Goal: Find specific page/section: Find specific page/section

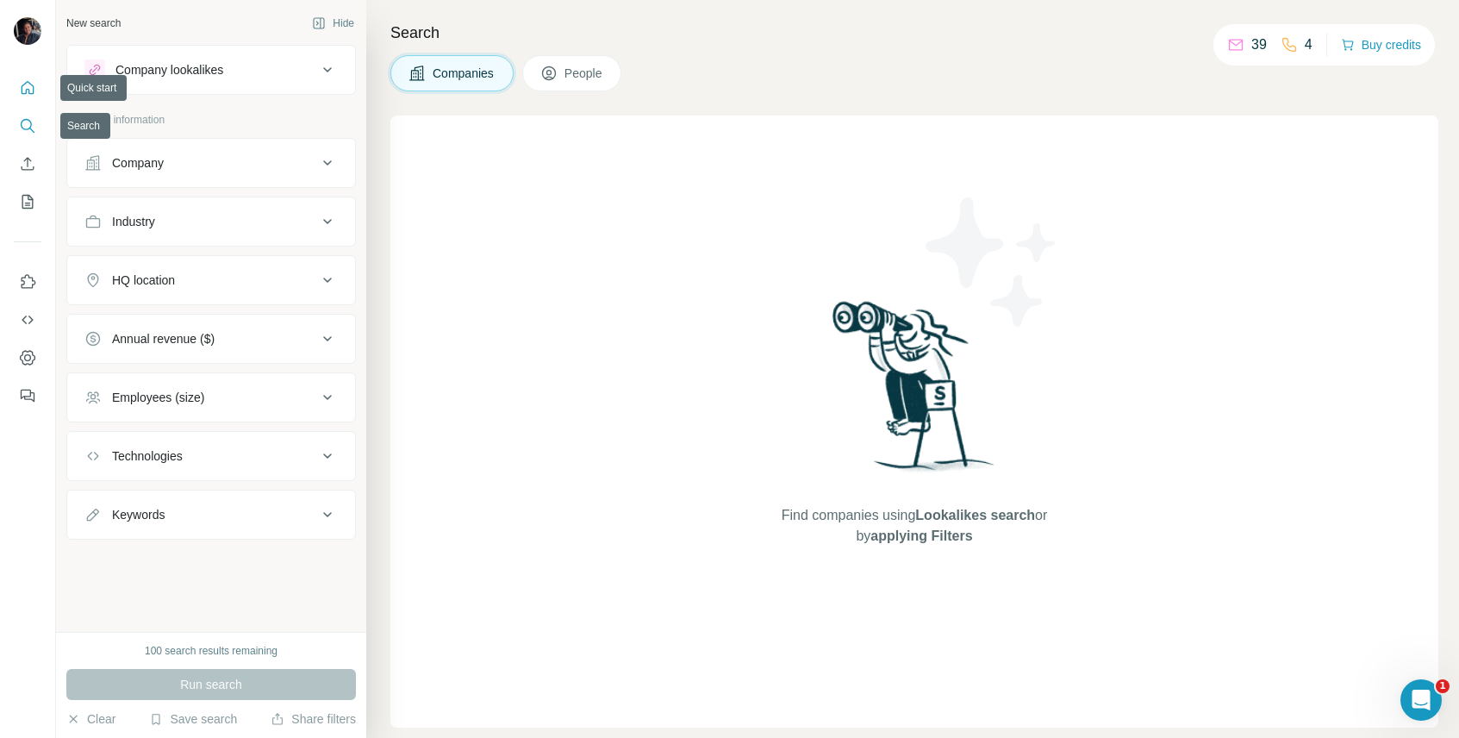
click at [20, 85] on icon "Quick start" at bounding box center [27, 87] width 17 height 17
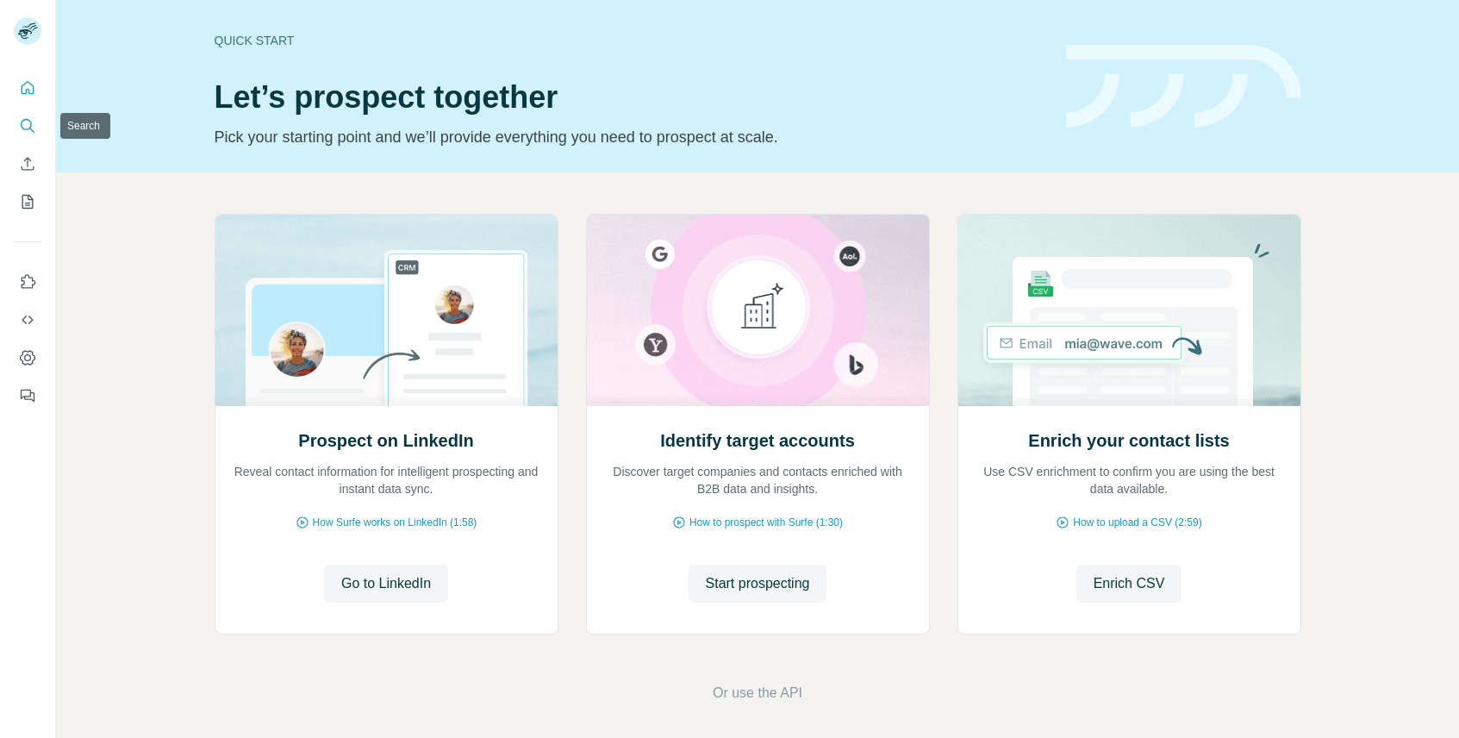
click at [28, 129] on icon "Search" at bounding box center [27, 125] width 17 height 17
